Goal: Check status

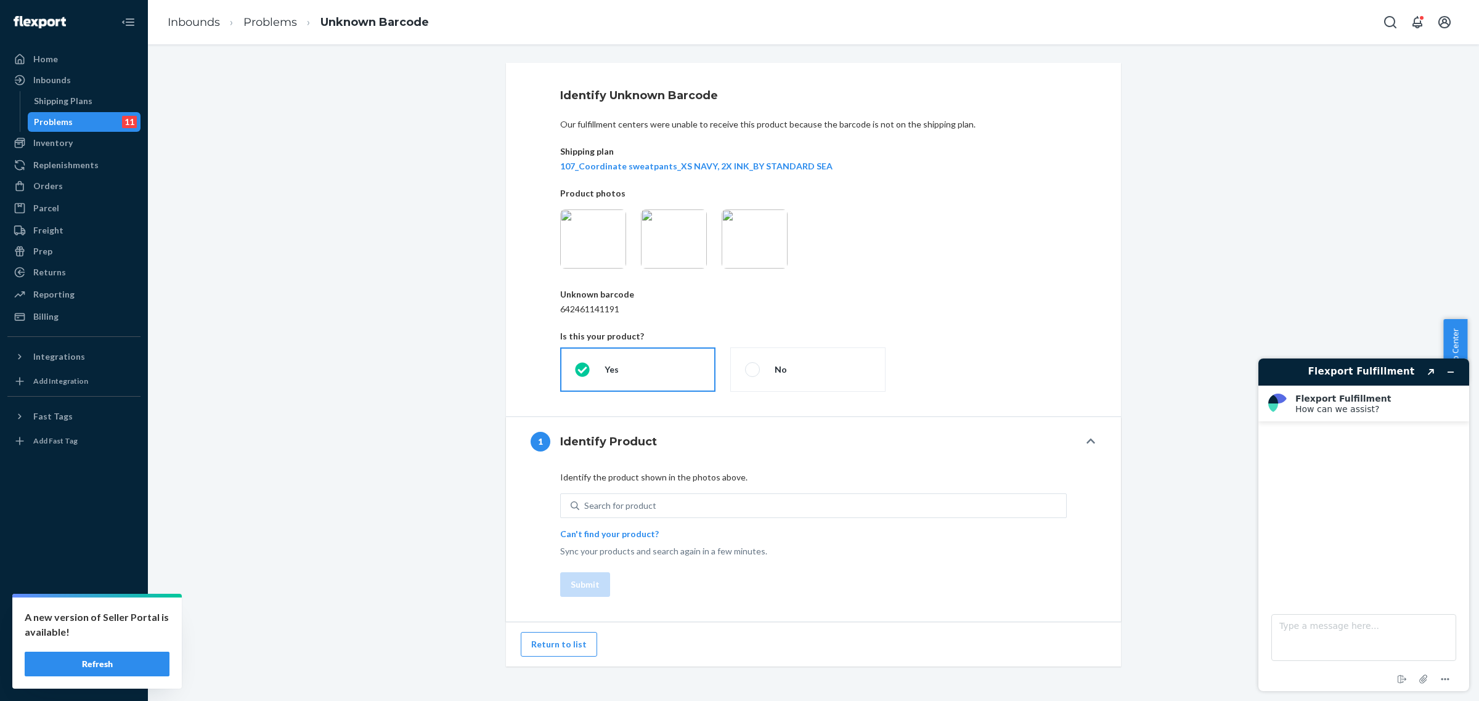
drag, startPoint x: 111, startPoint y: 664, endPoint x: 3, endPoint y: 640, distance: 110.6
click at [111, 664] on button "Refresh" at bounding box center [97, 664] width 145 height 25
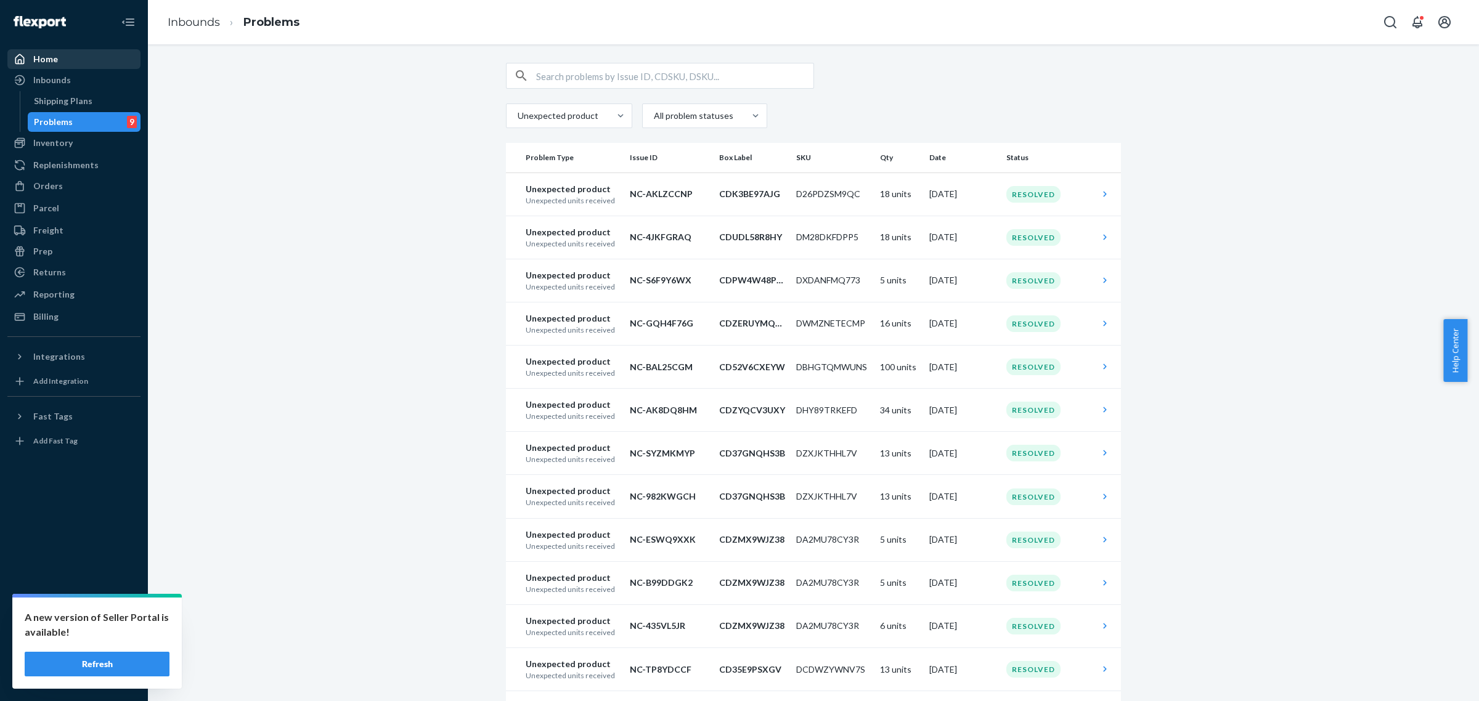
click at [69, 65] on div "Home" at bounding box center [74, 59] width 131 height 17
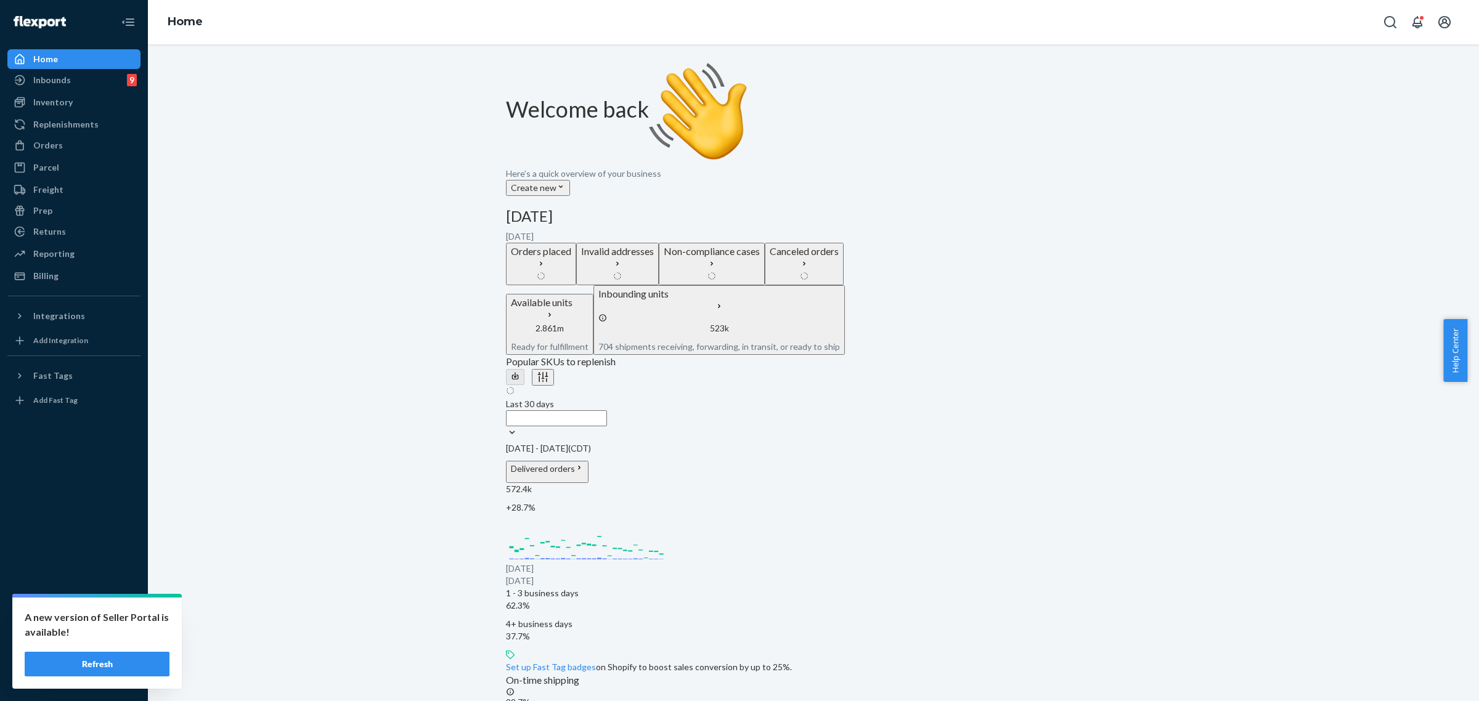
click at [97, 663] on button "Refresh" at bounding box center [97, 664] width 145 height 25
